Goal: Navigation & Orientation: Find specific page/section

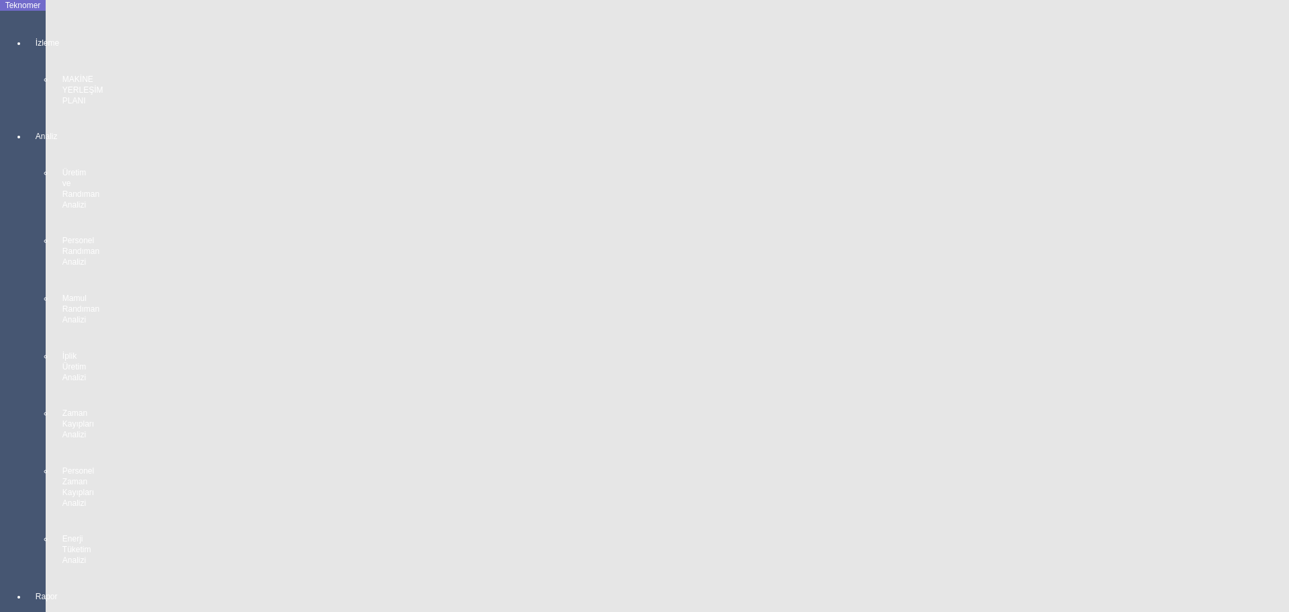
scroll to position [2412, 0]
click at [5, 442] on body "Teknomer İzleme MAKİNE YERLEŞİM PLANI Analiz Üretim ve Randıman Analizi Persone…" at bounding box center [644, 306] width 1289 height 612
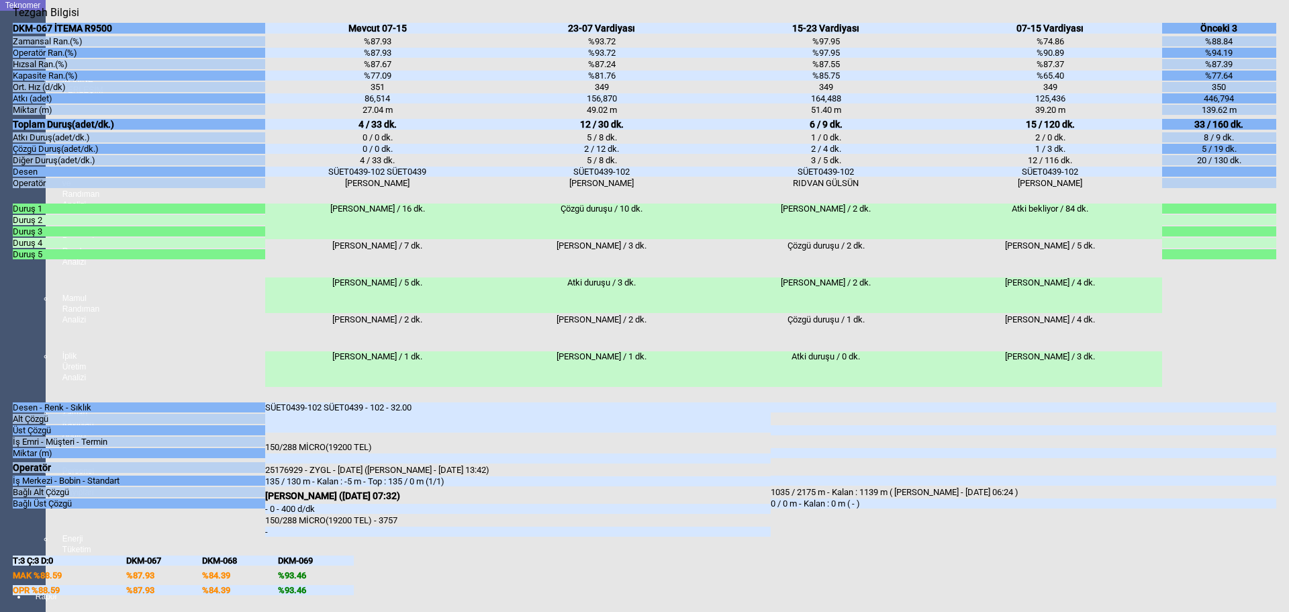
click at [0, 447] on body "Teknomer İzleme MAKİNE YERLEŞİM PLANI Analiz Üretim ve Randıman Analizi Persone…" at bounding box center [644, 306] width 1289 height 612
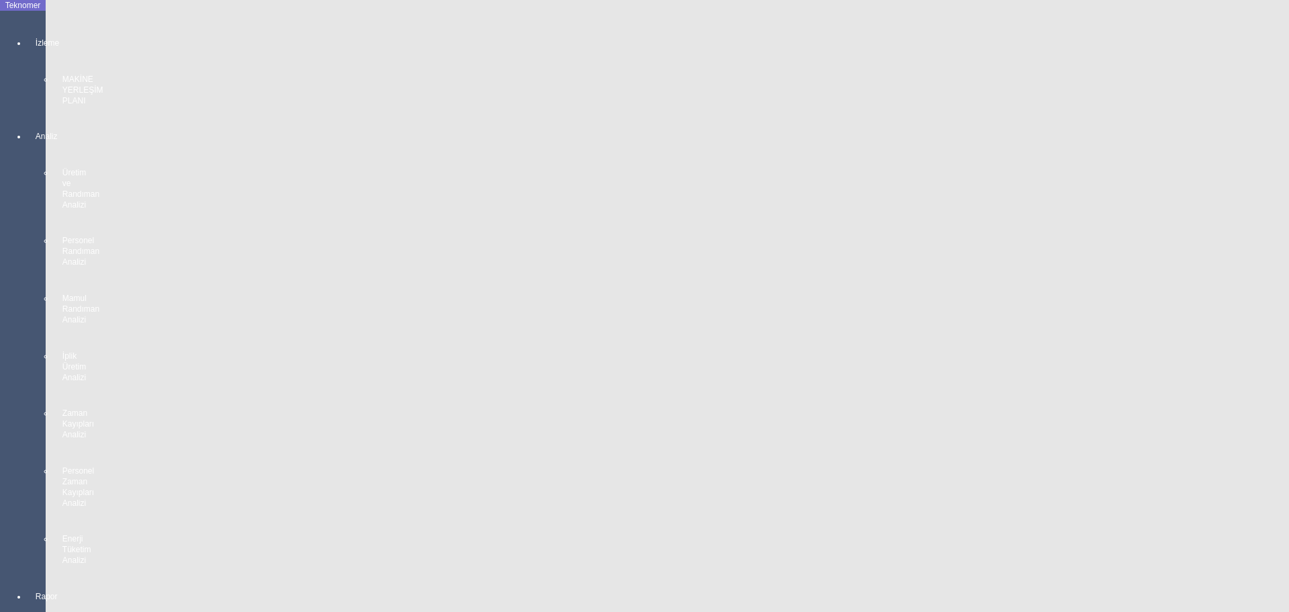
scroll to position [2412, 0]
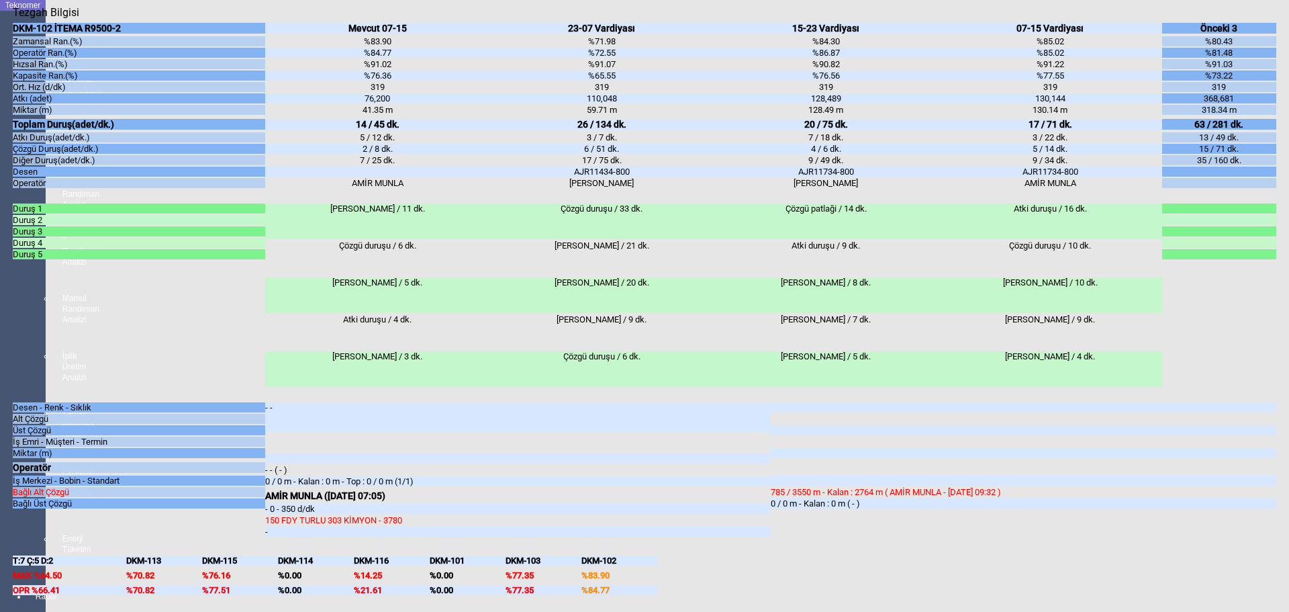
click at [6, 425] on body "Teknomer İzleme MAKİNE YERLEŞİM PLANI Analiz Üretim ve Randıman Analizi Persone…" at bounding box center [644, 306] width 1289 height 612
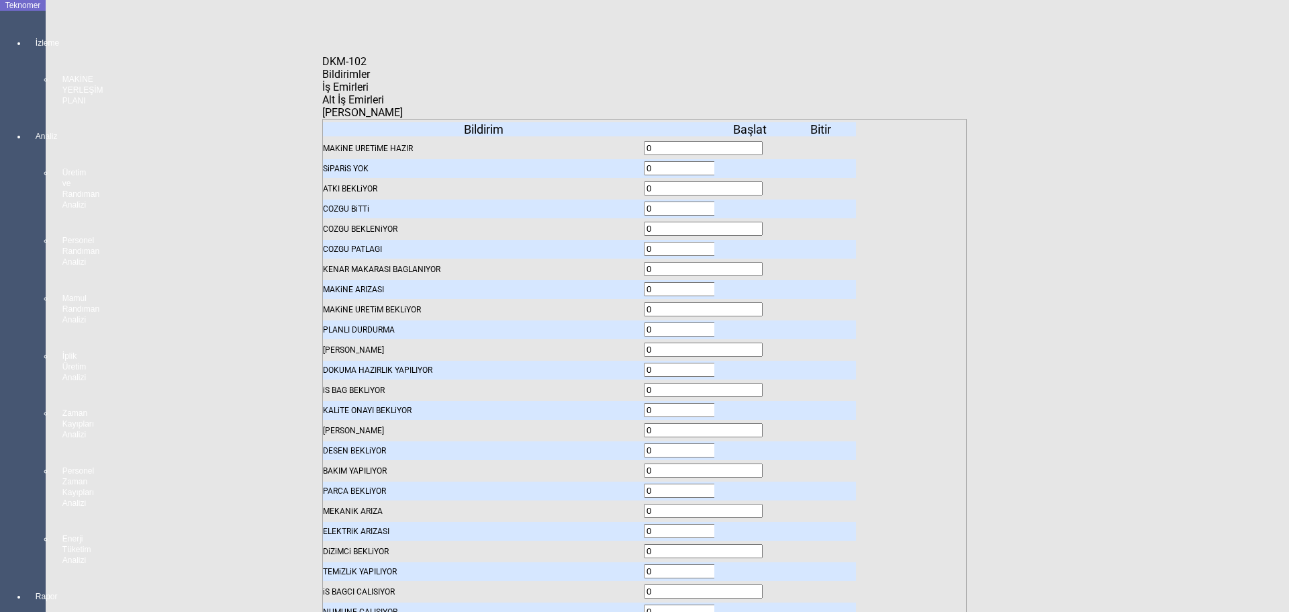
drag, startPoint x: 476, startPoint y: 93, endPoint x: 473, endPoint y: 103, distance: 10.6
click at [369, 93] on span "İş Emirleri" at bounding box center [345, 87] width 46 height 13
click at [19, 346] on body "Teknomer İzleme MAKİNE YERLEŞİM PLANI Analiz Üretim ve Randıman Analizi Persone…" at bounding box center [644, 306] width 1289 height 612
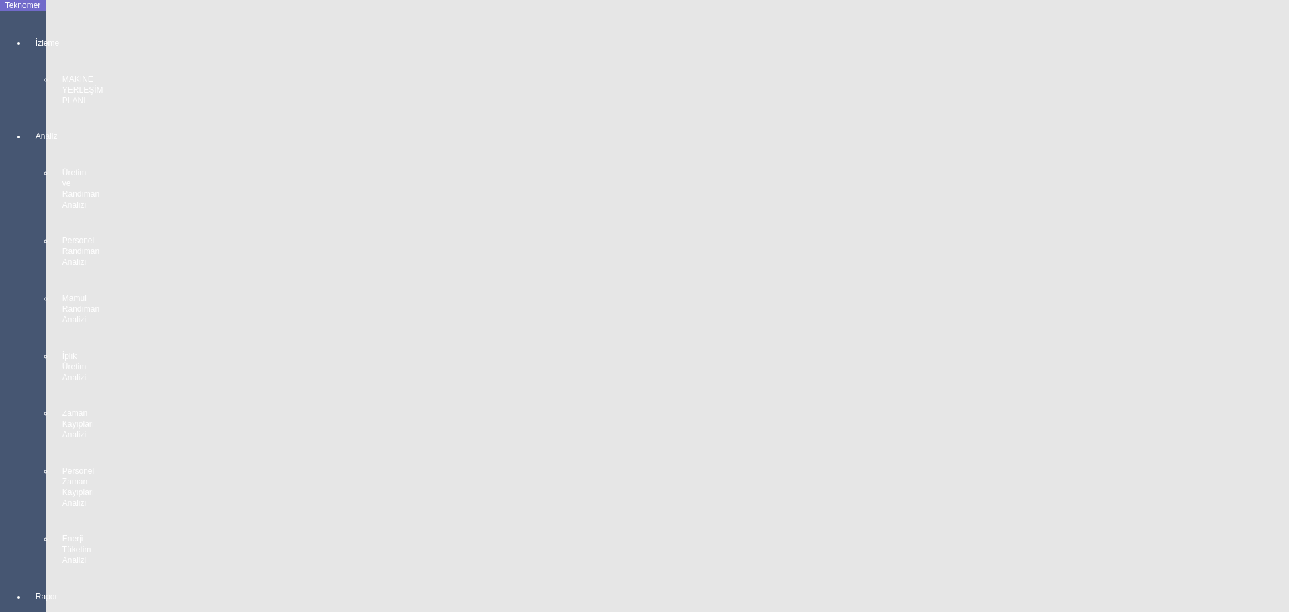
click at [0, 383] on body "Teknomer İzleme MAKİNE YERLEŞİM PLANI Analiz Üretim ve Randıman Analizi Persone…" at bounding box center [644, 306] width 1289 height 612
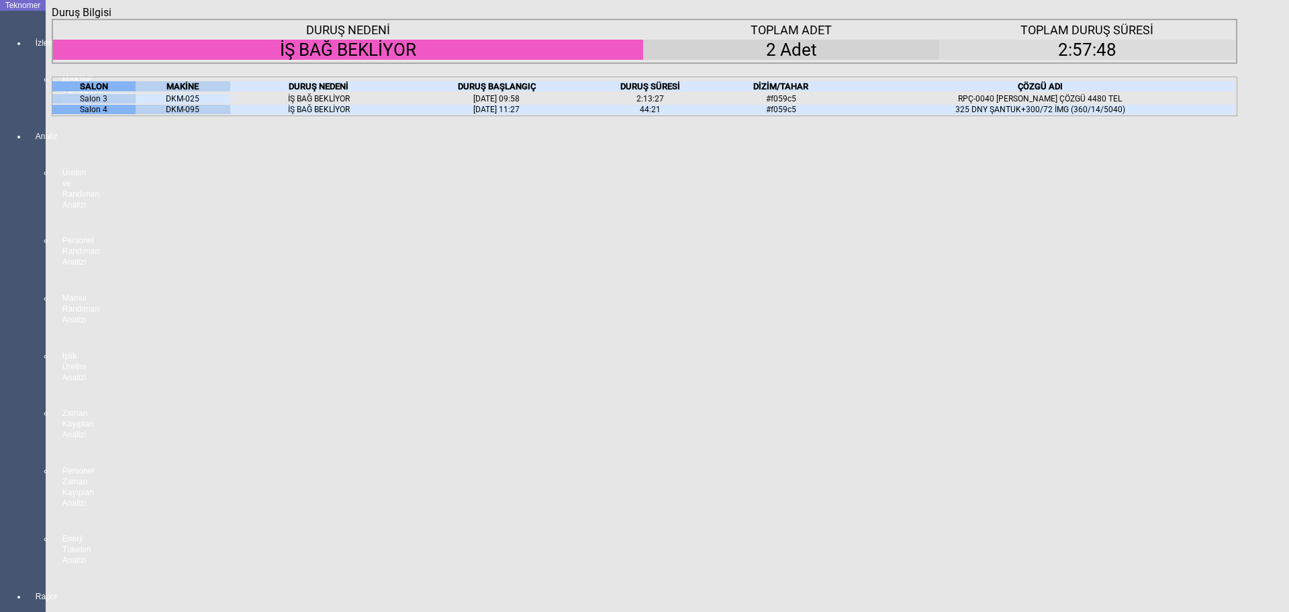
click at [15, 342] on body "Teknomer İzleme MAKİNE YERLEŞİM PLANI Analiz Üretim ve Randıman Analizi Persone…" at bounding box center [644, 306] width 1289 height 612
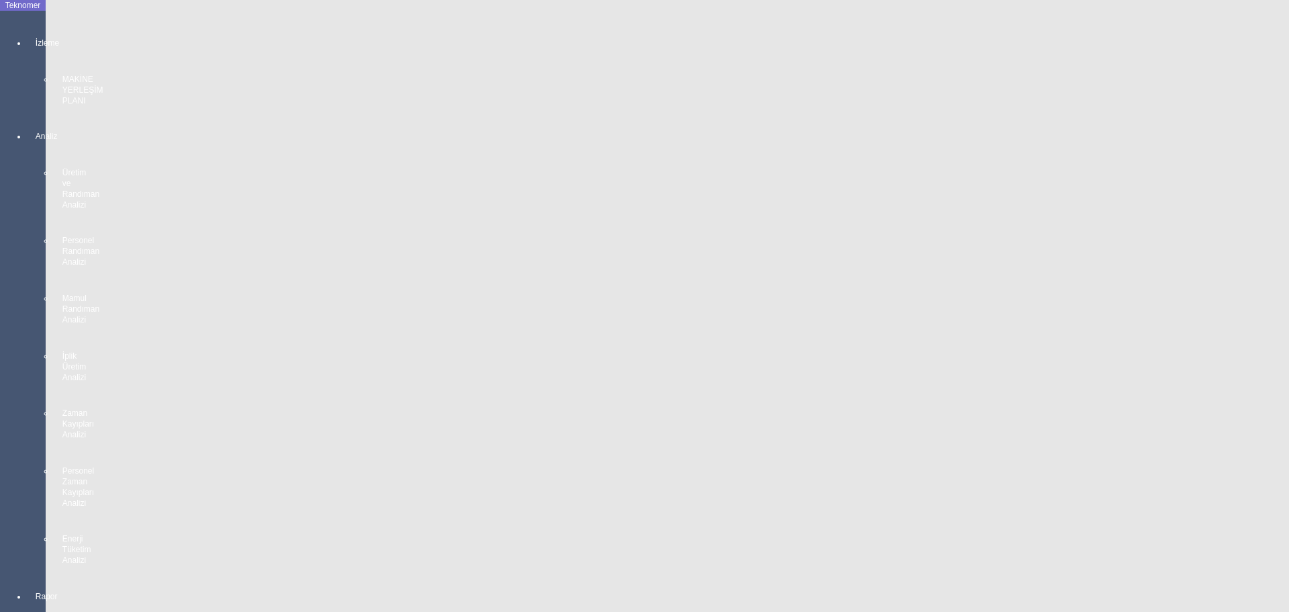
scroll to position [0, 0]
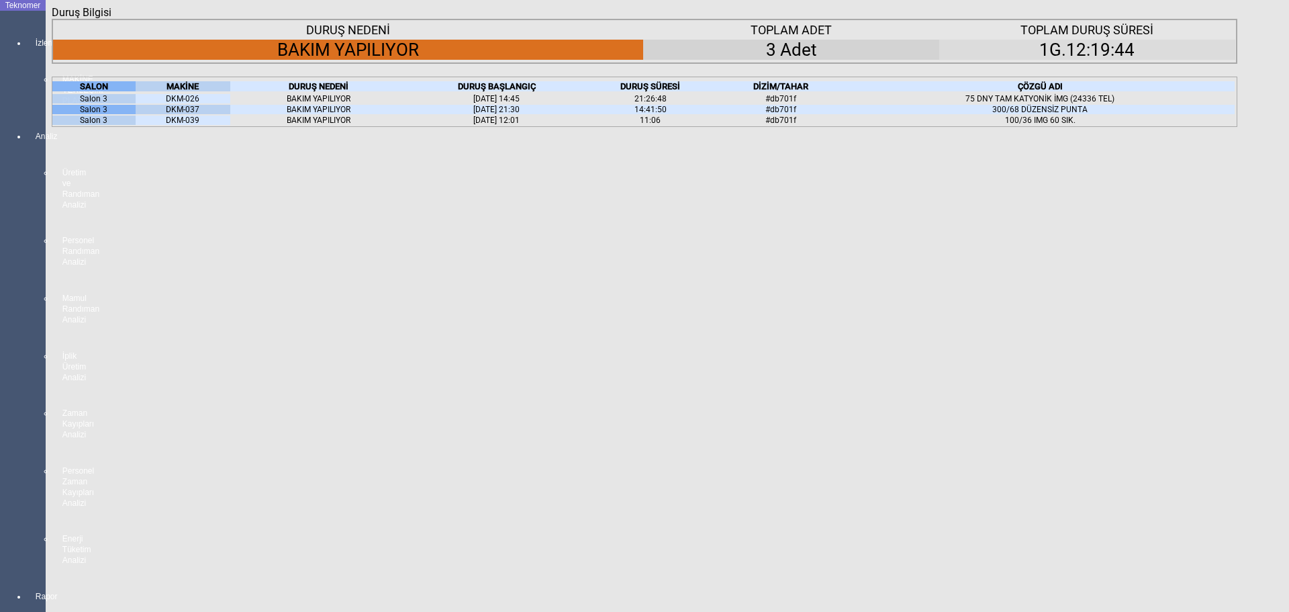
click at [22, 314] on body "Teknomer İzleme MAKİNE YERLEŞİM PLANI Analiz Üretim ve Randıman Analizi Persone…" at bounding box center [644, 306] width 1289 height 612
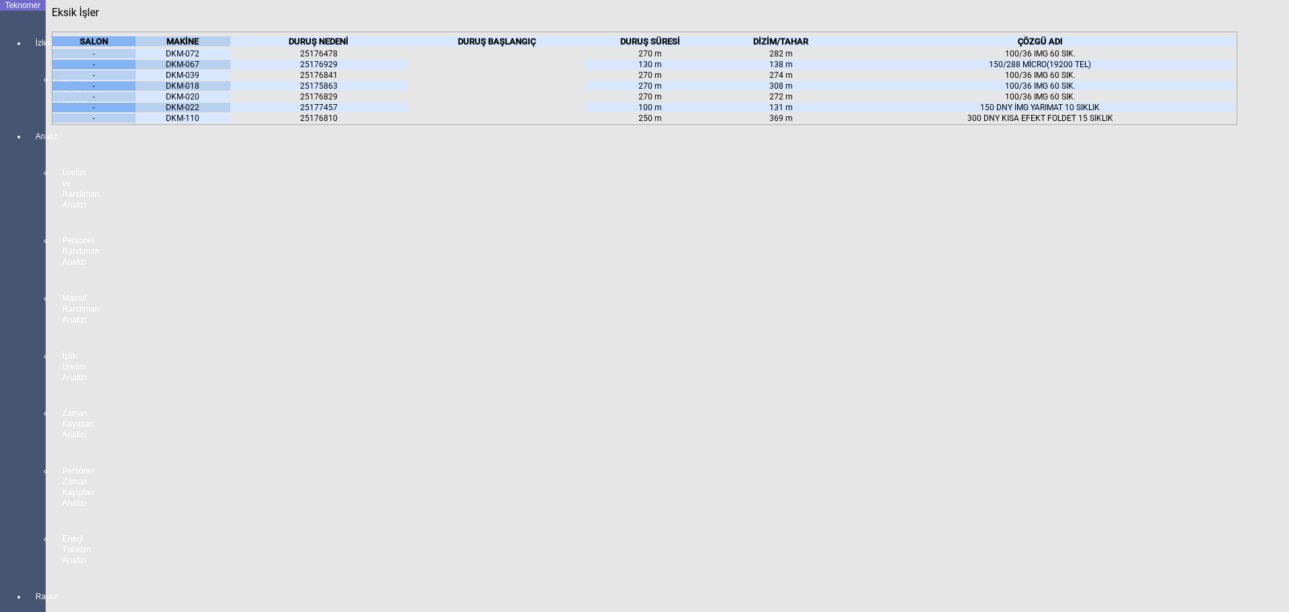
click at [199, 46] on icon at bounding box center [199, 41] width 0 height 10
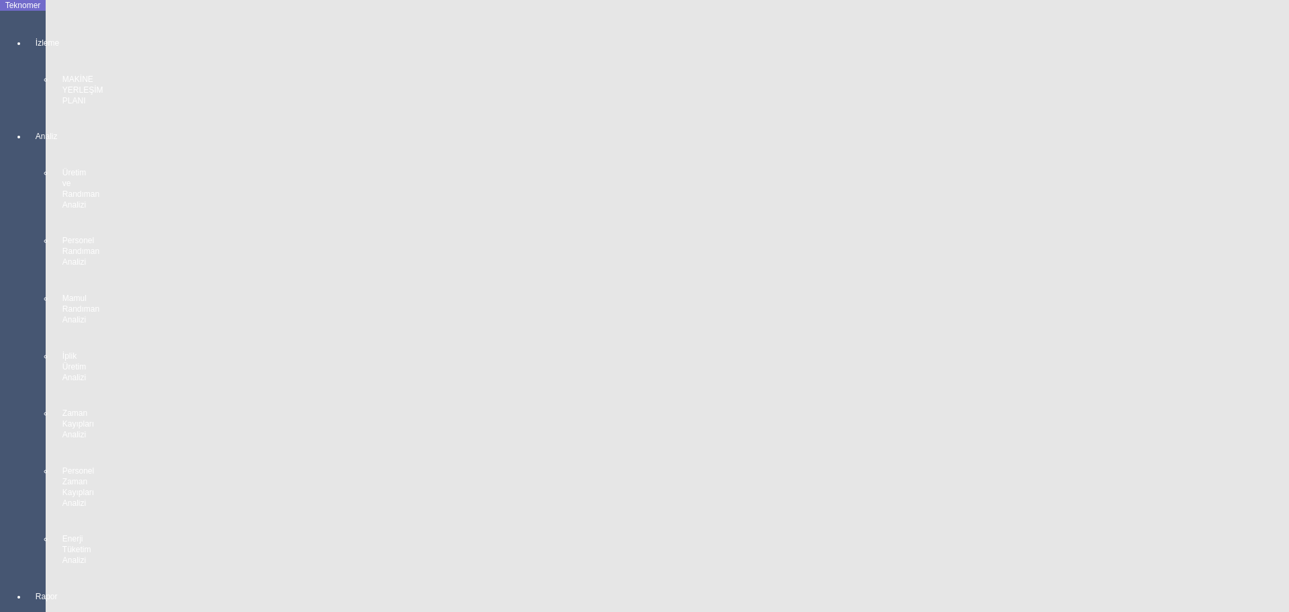
click at [1, 301] on body "Teknomer İzleme MAKİNE YERLEŞİM PLANI Analiz Üretim ve Randıman Analizi Persone…" at bounding box center [644, 306] width 1289 height 612
